Goal: Check status

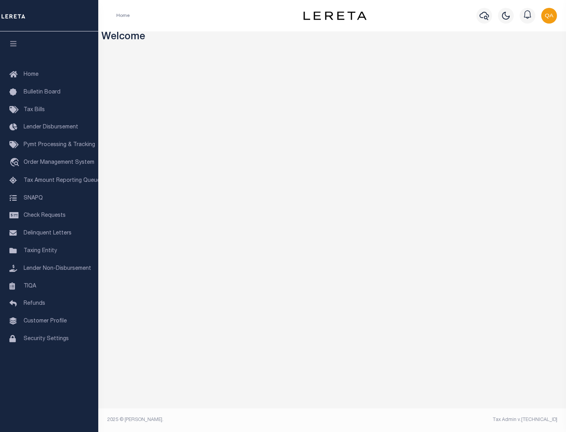
click at [49, 216] on span "Check Requests" at bounding box center [45, 216] width 42 height 6
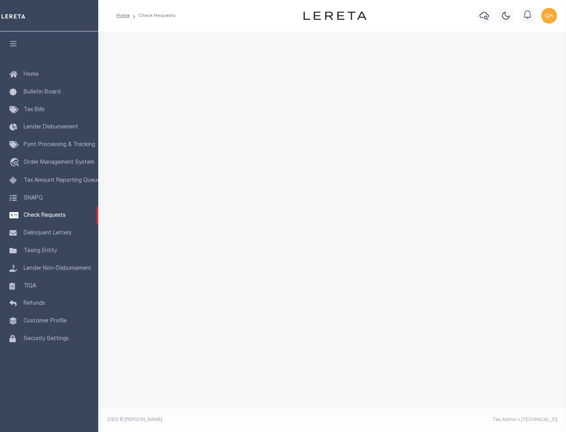
select select "50"
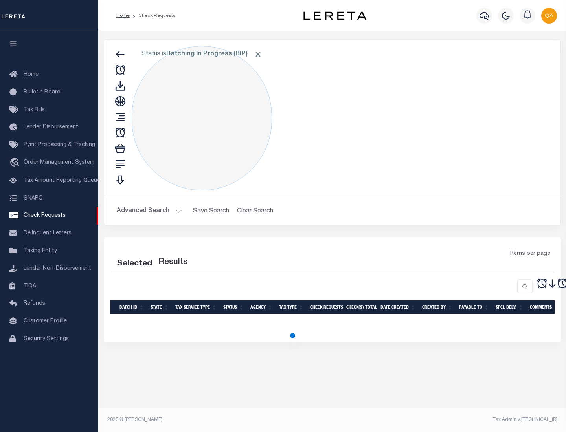
select select "50"
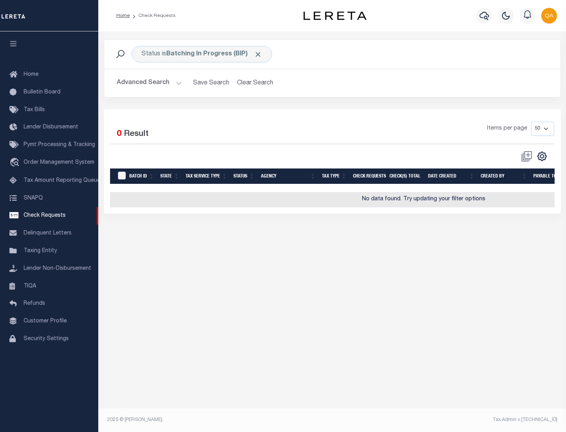
click at [258, 54] on span "Click to Remove" at bounding box center [258, 54] width 8 height 8
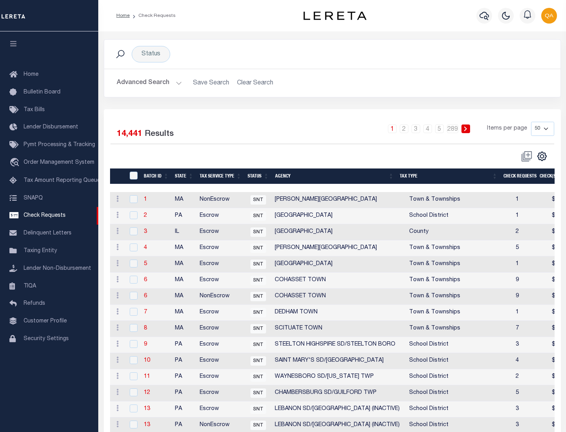
scroll to position [379, 0]
